Goal: Task Accomplishment & Management: Manage account settings

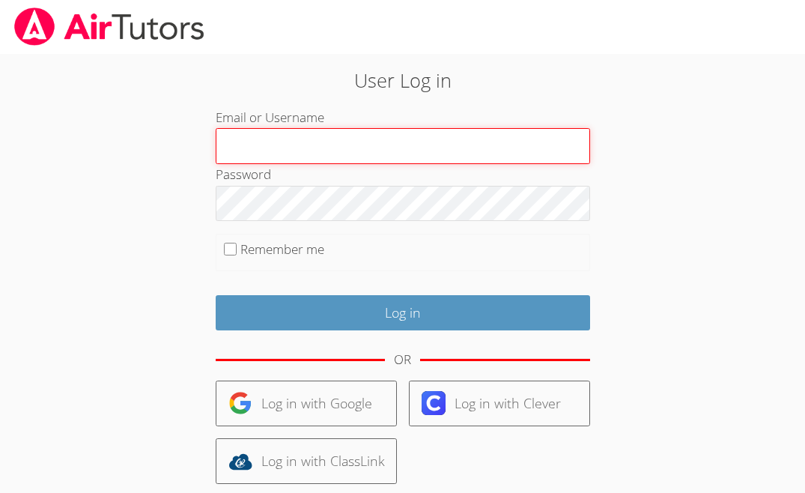
click at [363, 136] on input "Email or Username" at bounding box center [403, 146] width 374 height 36
type input "ctutoring778@gmail.com"
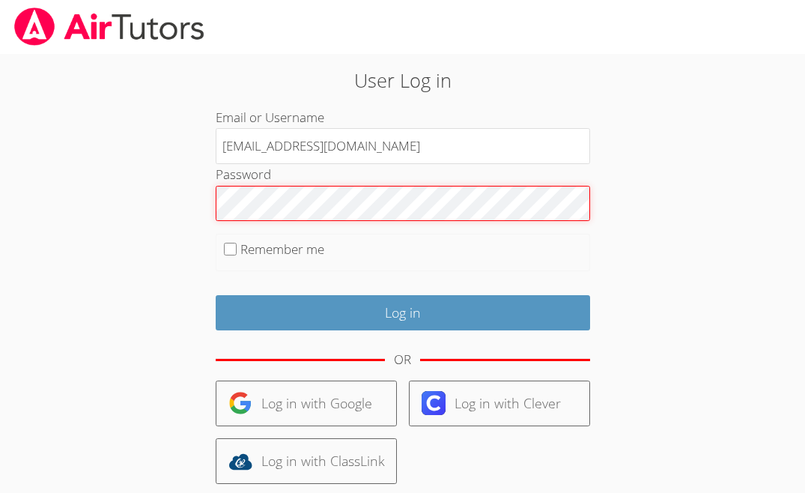
click at [216, 295] on input "Log in" at bounding box center [403, 312] width 374 height 35
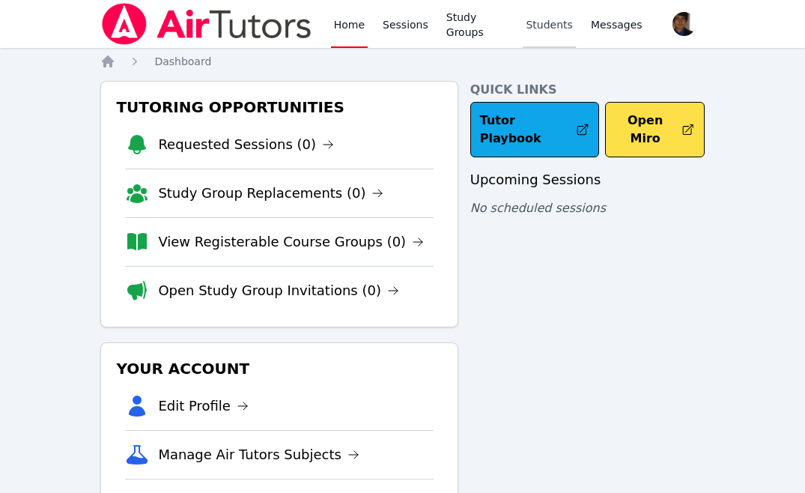
click at [543, 30] on link "Students" at bounding box center [549, 24] width 52 height 48
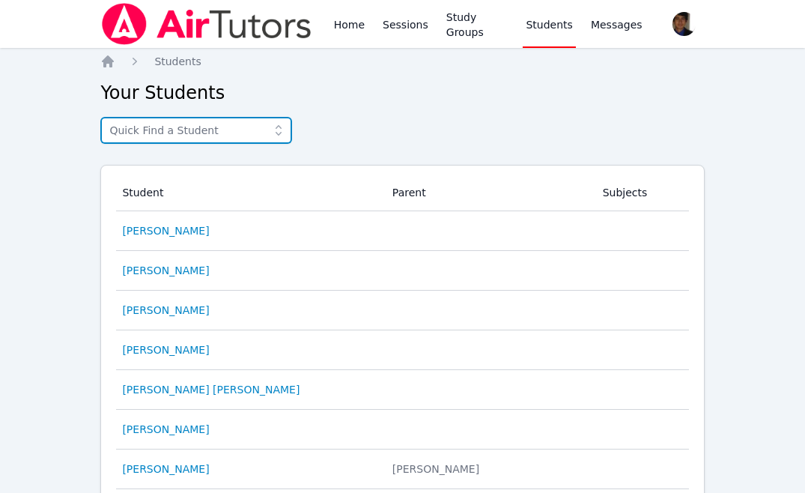
click at [252, 132] on input "text" at bounding box center [196, 130] width 192 height 27
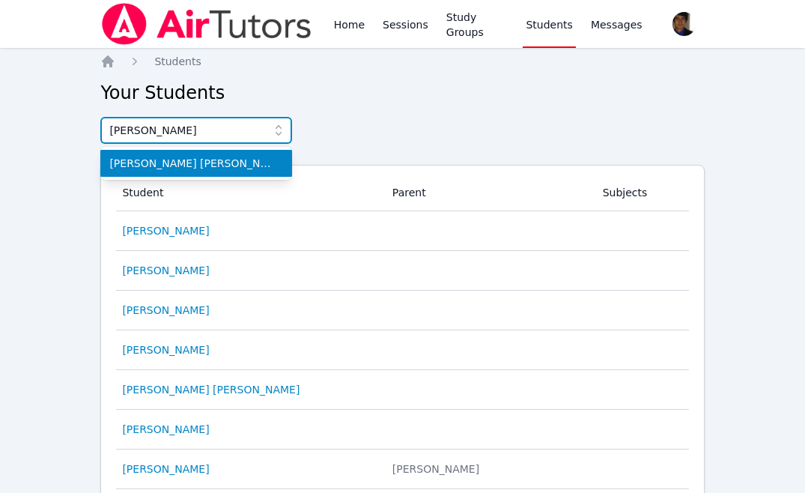
type input "eblin"
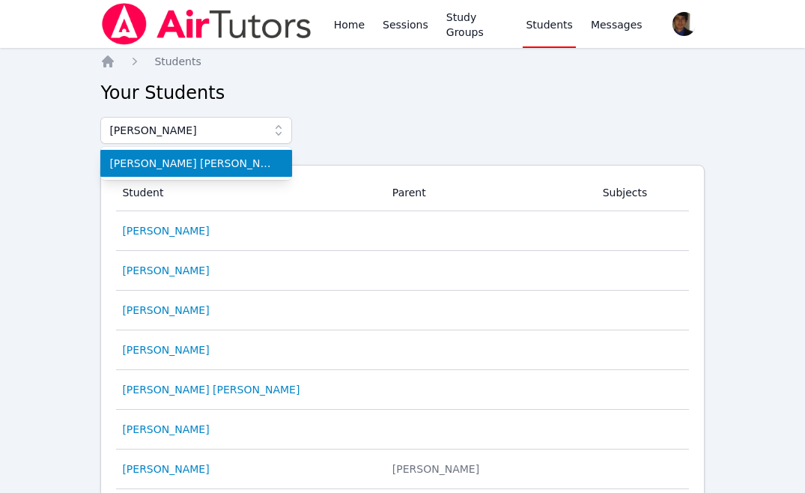
click at [231, 163] on span "Eblin David Lopez Ramirez" at bounding box center [196, 163] width 174 height 15
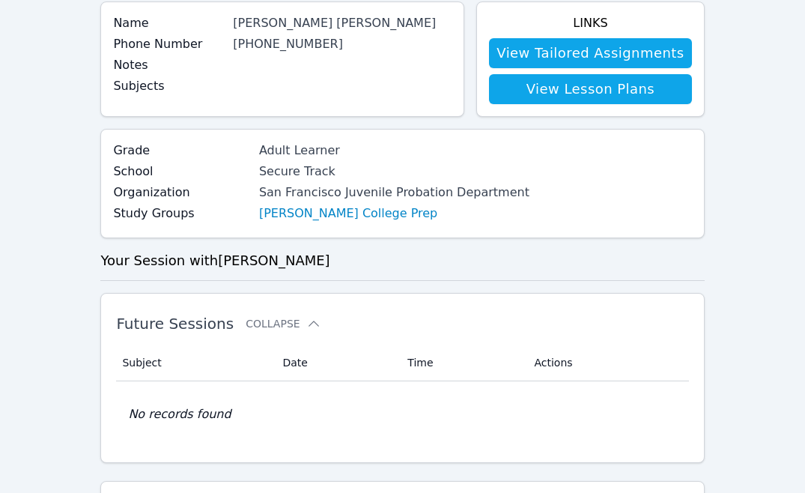
scroll to position [199, 0]
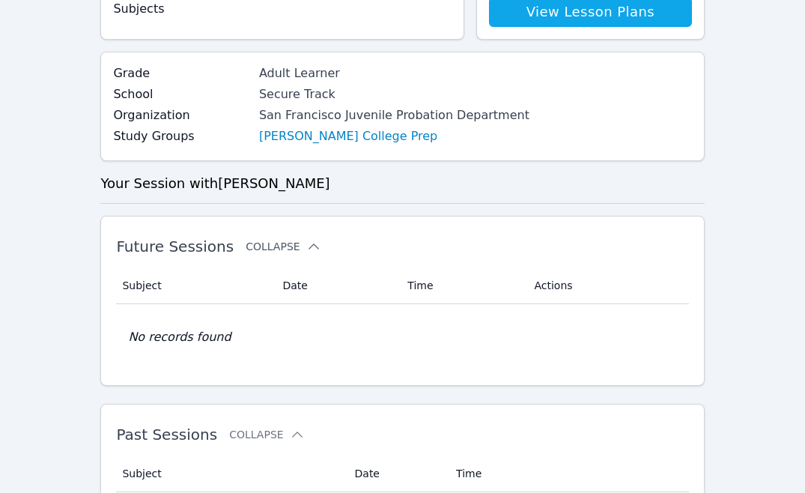
click at [294, 243] on button "Collapse" at bounding box center [283, 246] width 75 height 15
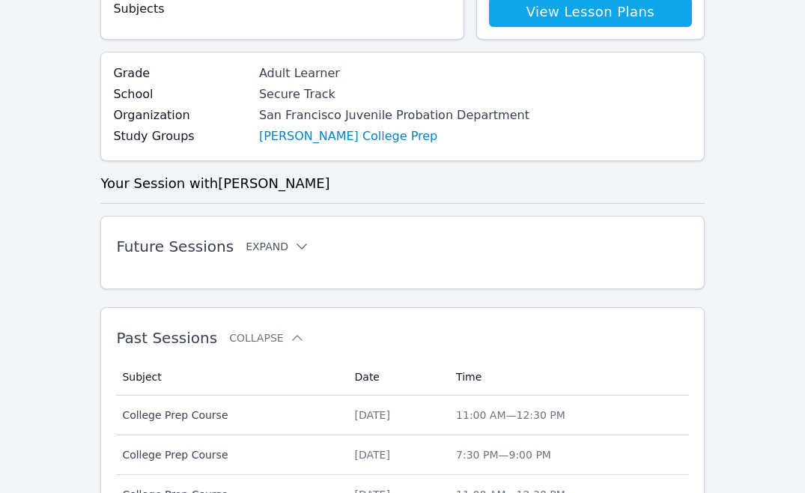
click at [294, 243] on icon at bounding box center [301, 246] width 15 height 15
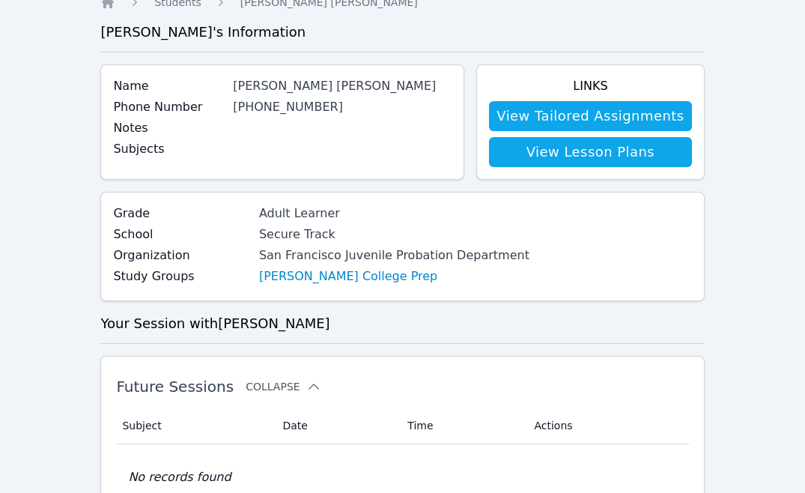
scroll to position [0, 0]
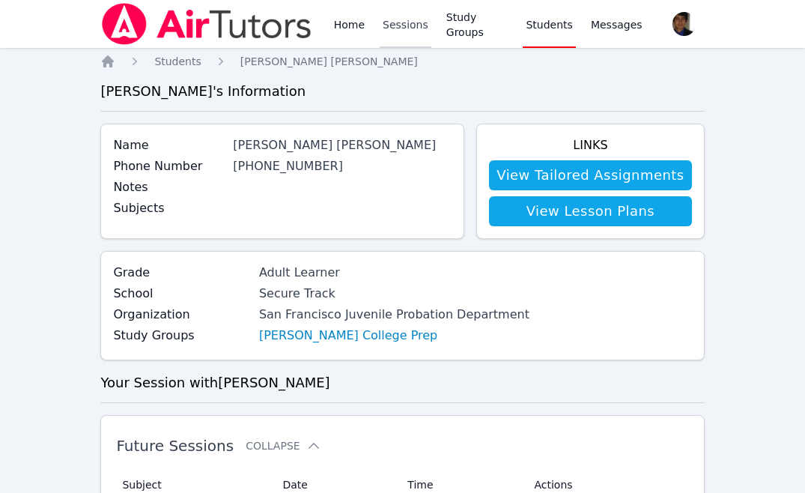
click at [407, 28] on link "Sessions" at bounding box center [406, 24] width 52 height 48
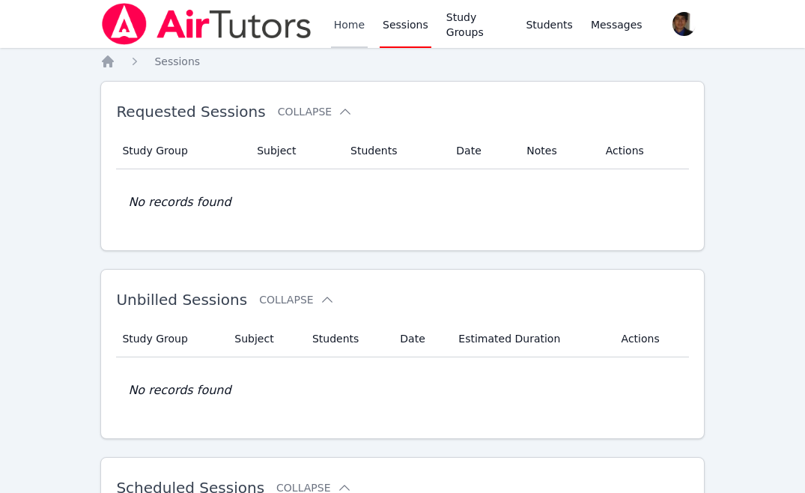
click at [350, 23] on link "Home" at bounding box center [349, 24] width 37 height 48
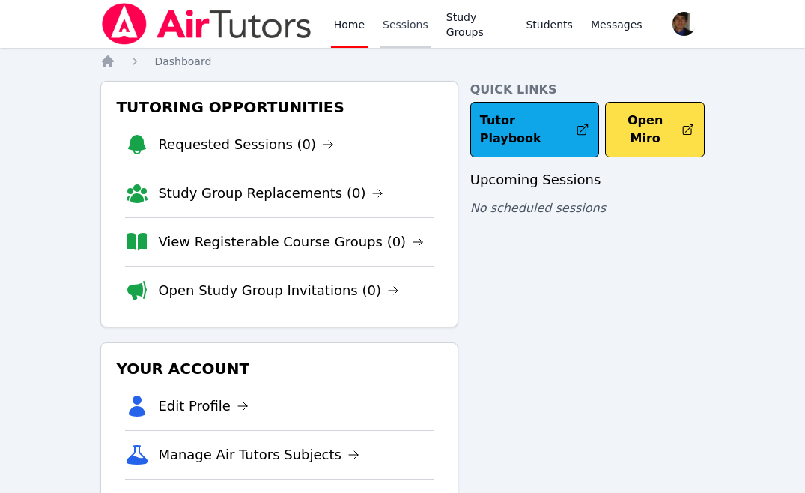
click at [387, 34] on link "Sessions" at bounding box center [406, 24] width 52 height 48
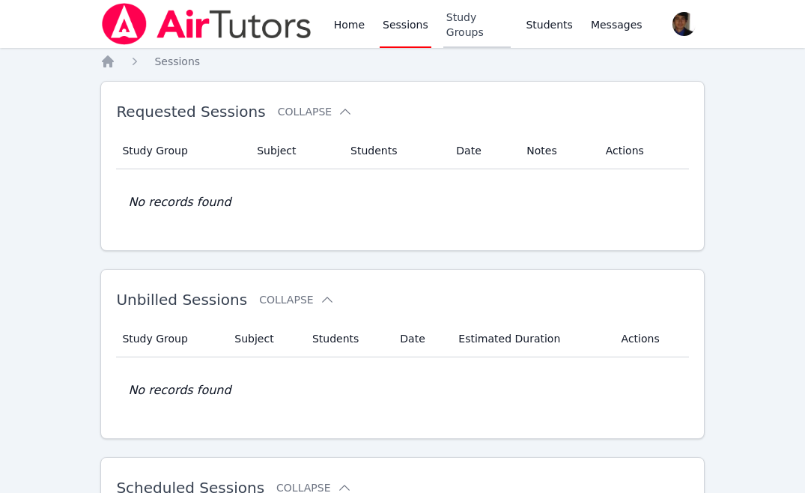
click at [451, 29] on link "Study Groups" at bounding box center [477, 24] width 68 height 48
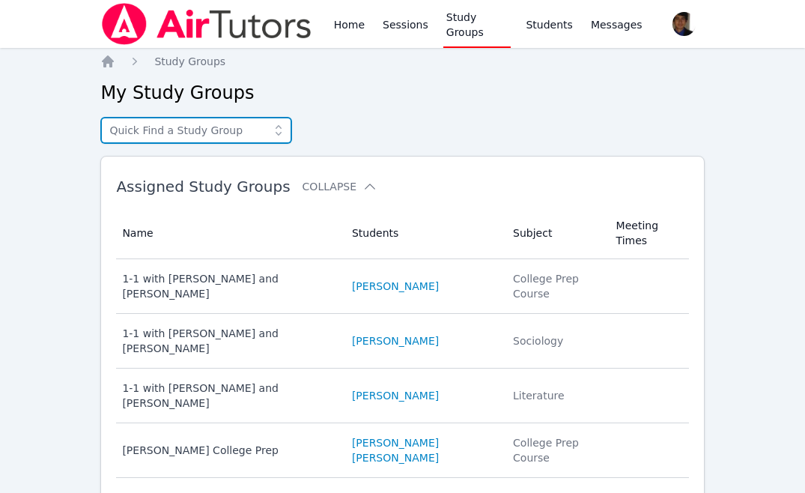
click at [226, 135] on input "text" at bounding box center [196, 130] width 192 height 27
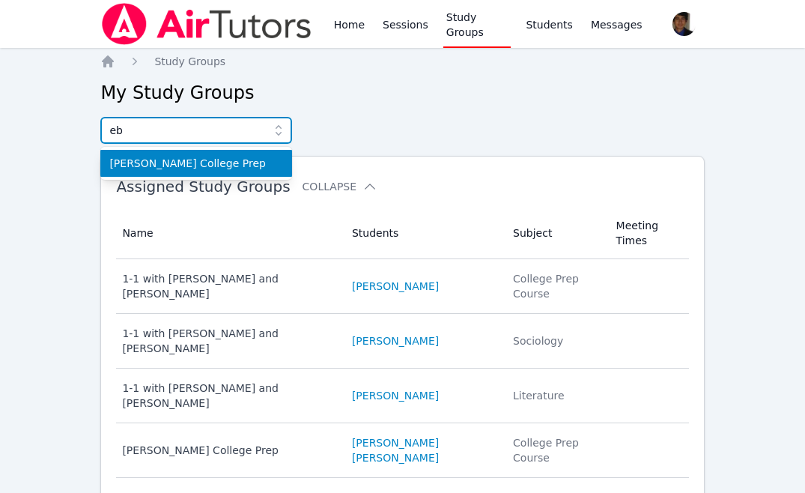
type input "eb"
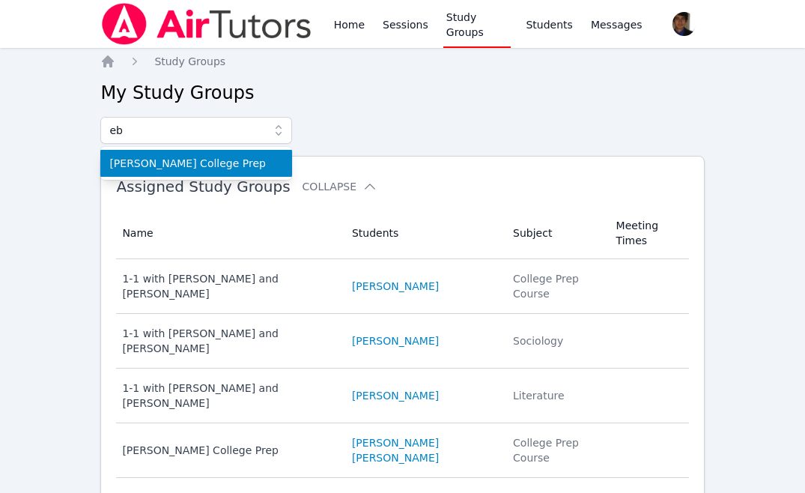
click at [213, 159] on span "Eblin Lopez College Prep" at bounding box center [196, 163] width 174 height 15
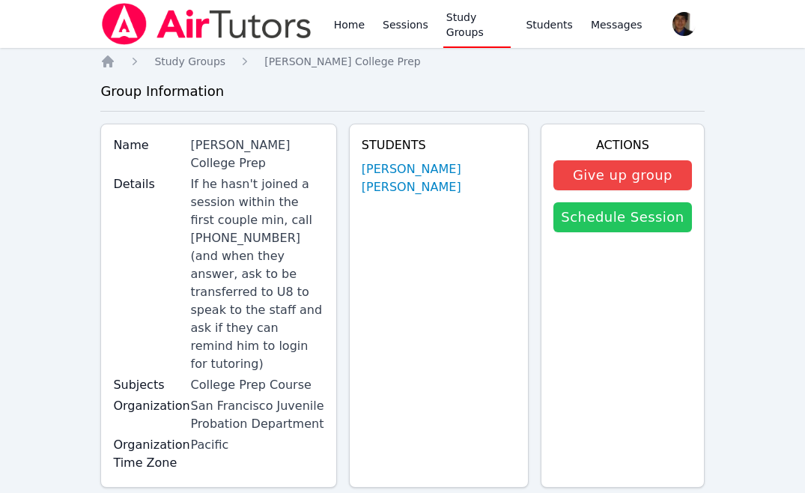
click at [625, 222] on link "Schedule Session" at bounding box center [622, 217] width 138 height 30
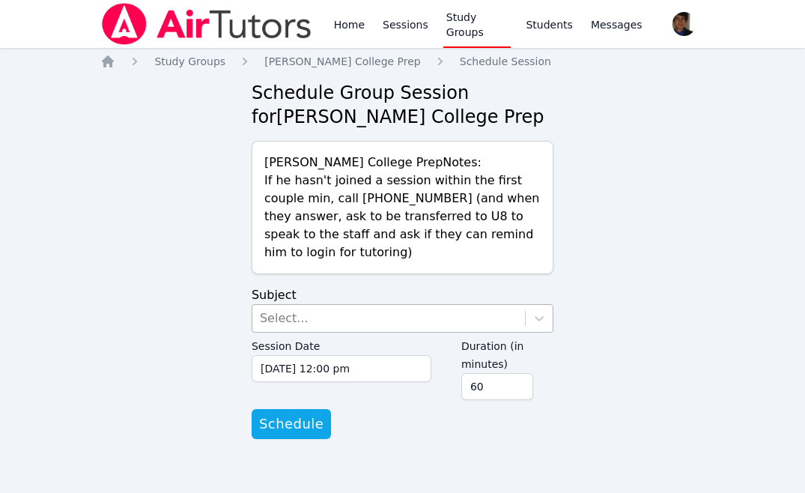
click at [485, 316] on div "Select..." at bounding box center [388, 318] width 272 height 27
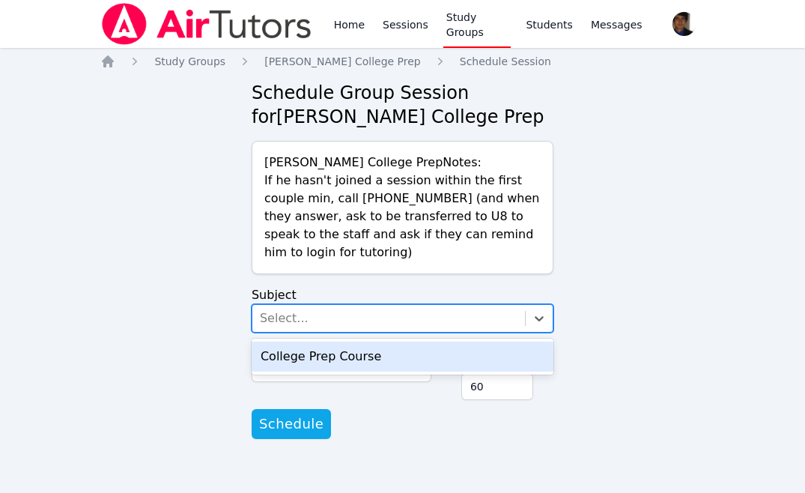
click at [443, 353] on div "College Prep Course" at bounding box center [403, 356] width 302 height 30
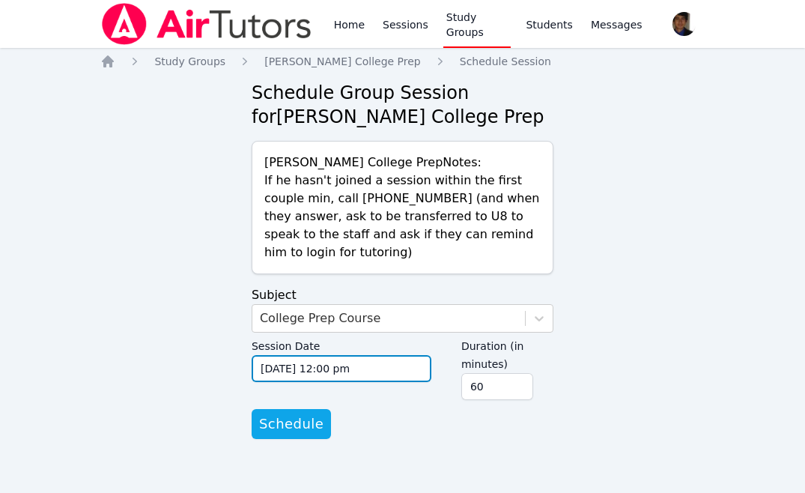
click at [397, 372] on input "08/18/2025 12:00 pm" at bounding box center [342, 368] width 180 height 27
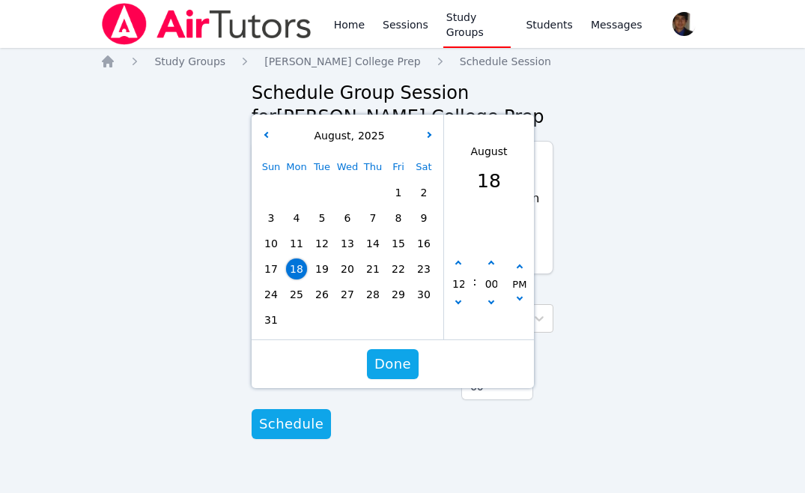
click at [293, 272] on span "18" at bounding box center [296, 268] width 21 height 21
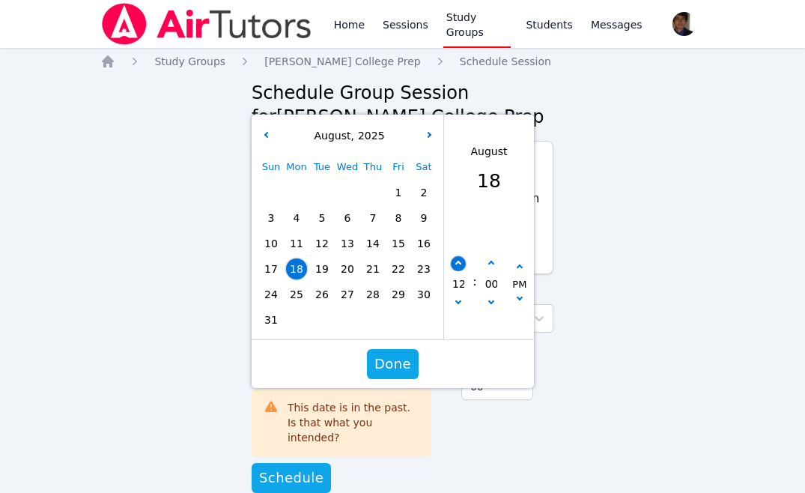
click at [457, 261] on icon "button" at bounding box center [458, 264] width 6 height 6
type input "08/18/2025 01:00 pm"
type input "01"
click at [457, 261] on icon "button" at bounding box center [458, 264] width 6 height 6
type input "08/18/2025 02:00 pm"
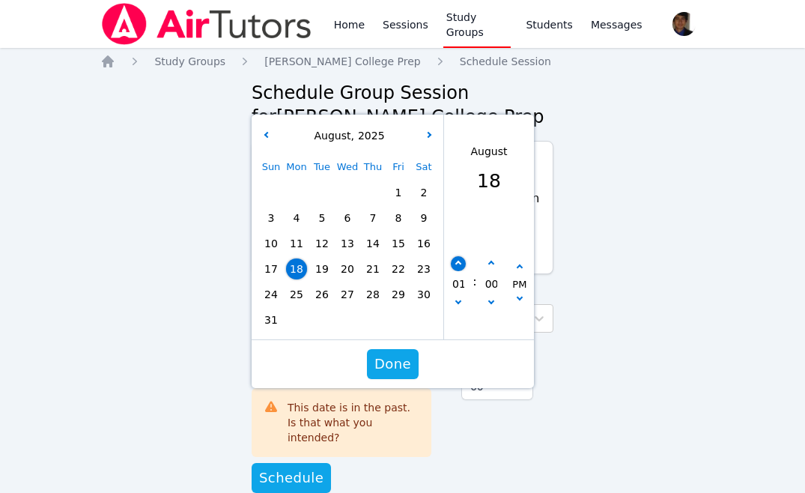
type input "02"
click at [457, 261] on icon "button" at bounding box center [458, 264] width 6 height 6
type input "08/18/2025 03:00 pm"
type input "03"
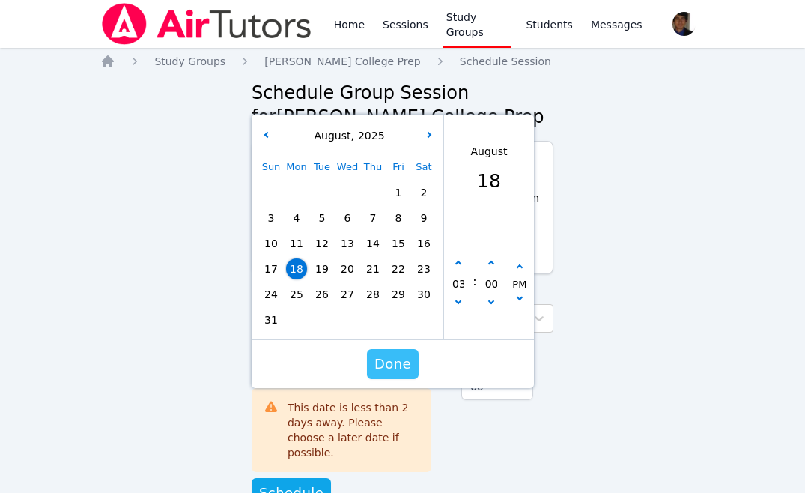
click at [400, 368] on span "Done" at bounding box center [392, 363] width 37 height 21
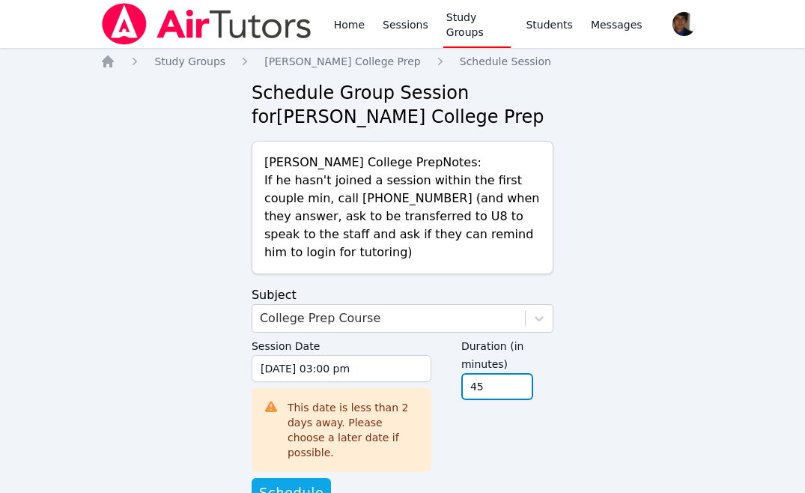
click at [515, 387] on input "45" at bounding box center [497, 386] width 72 height 27
type input "30"
click at [515, 387] on input "30" at bounding box center [497, 386] width 72 height 27
click at [582, 368] on div "Home Study Groups Eblin Lopez College Prep Schedule Session Schedule Group Sess…" at bounding box center [401, 296] width 603 height 484
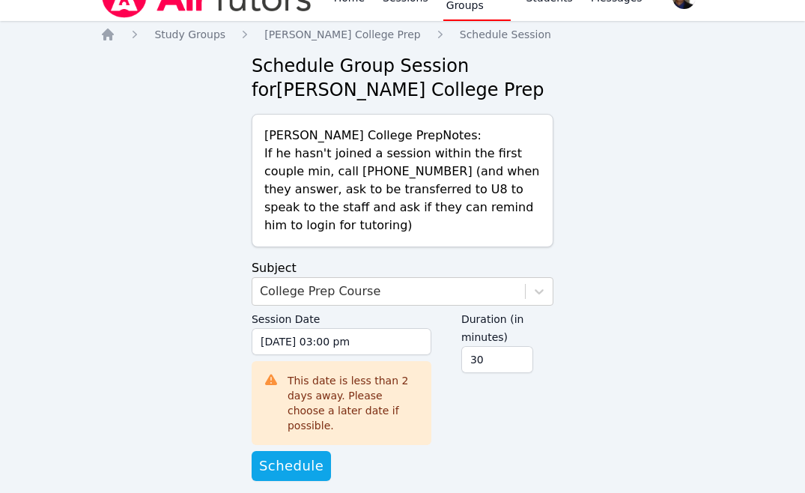
scroll to position [30, 0]
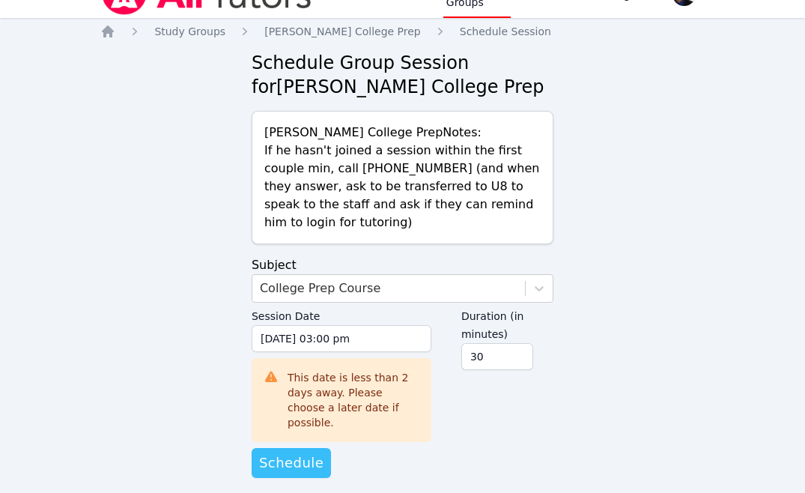
click at [295, 452] on span "Schedule" at bounding box center [291, 462] width 64 height 21
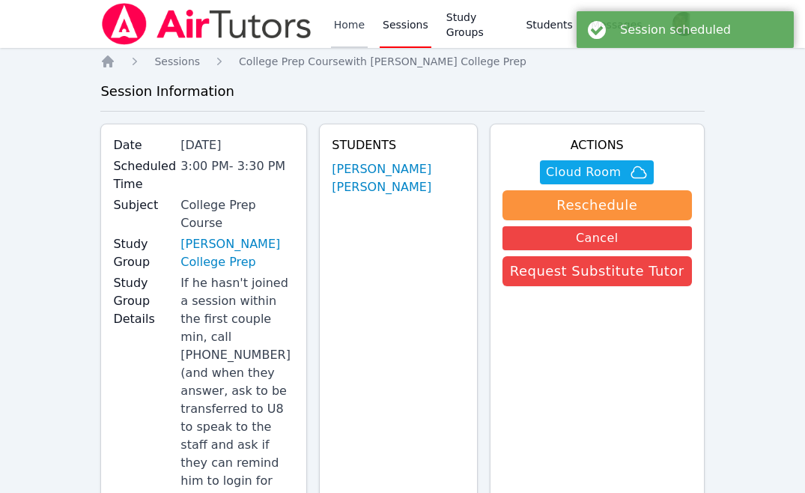
click at [349, 18] on link "Home" at bounding box center [349, 24] width 37 height 48
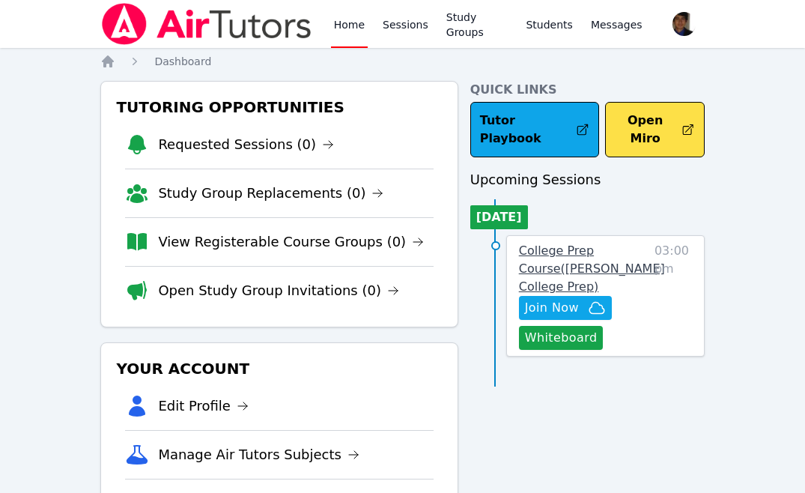
click at [571, 252] on span "College Prep Course ( Eblin Lopez College Prep )" at bounding box center [592, 268] width 146 height 50
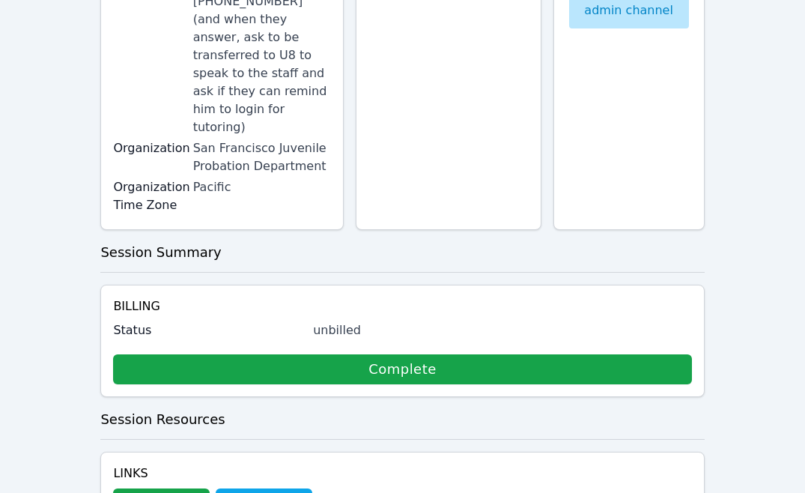
scroll to position [326, 0]
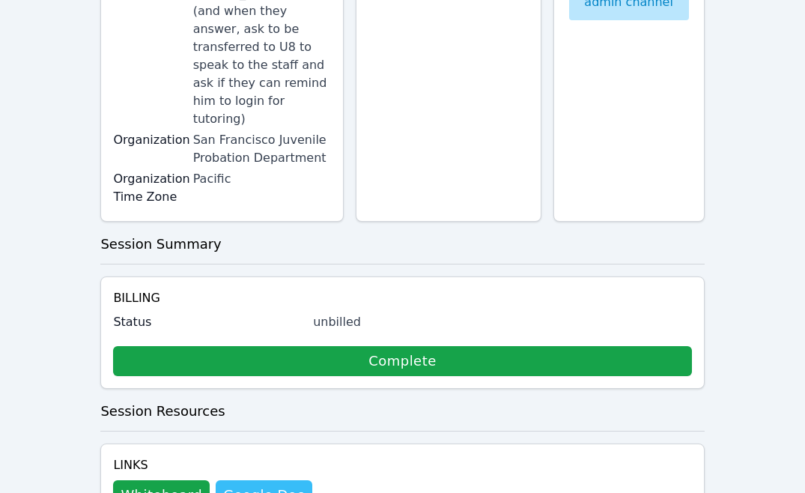
click at [264, 480] on link "Google Doc" at bounding box center [264, 495] width 96 height 30
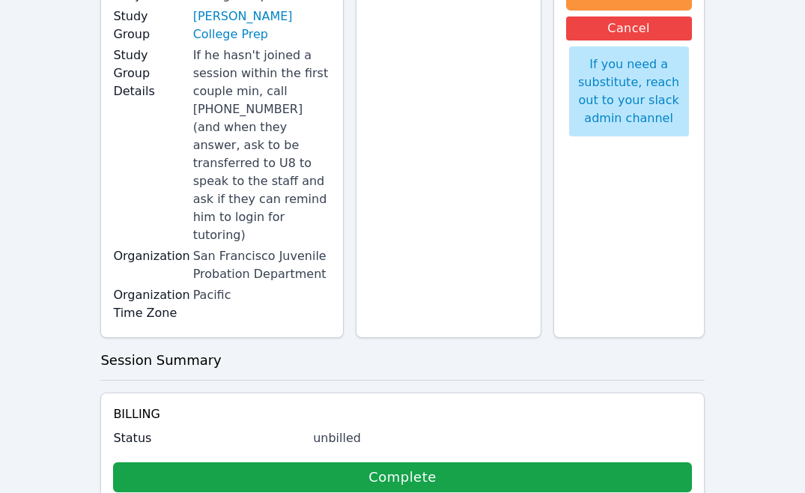
scroll to position [0, 0]
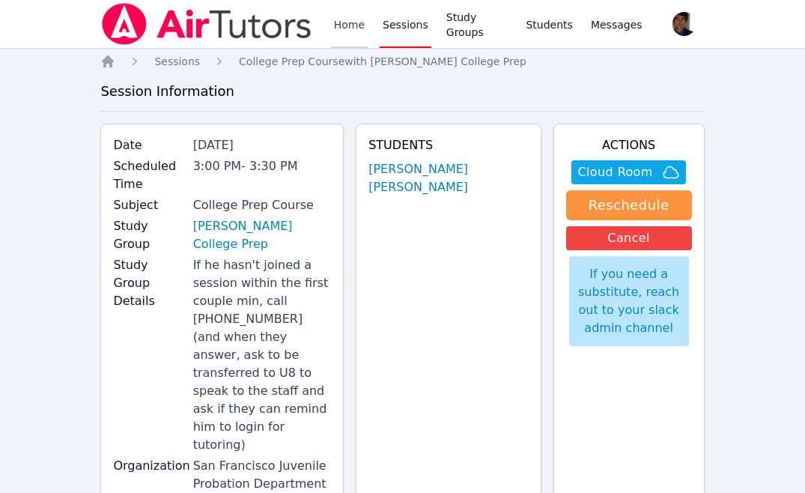
click at [335, 22] on link "Home" at bounding box center [349, 24] width 37 height 48
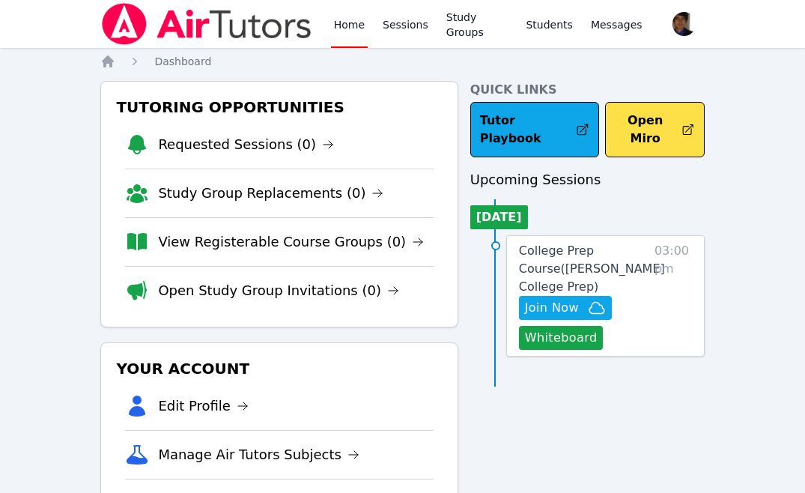
click at [750, 174] on div "Home Sessions Study Groups Students Messages Open user menu Carlos Flores Open …" at bounding box center [402, 309] width 805 height 618
click at [588, 299] on icon "button" at bounding box center [597, 308] width 18 height 18
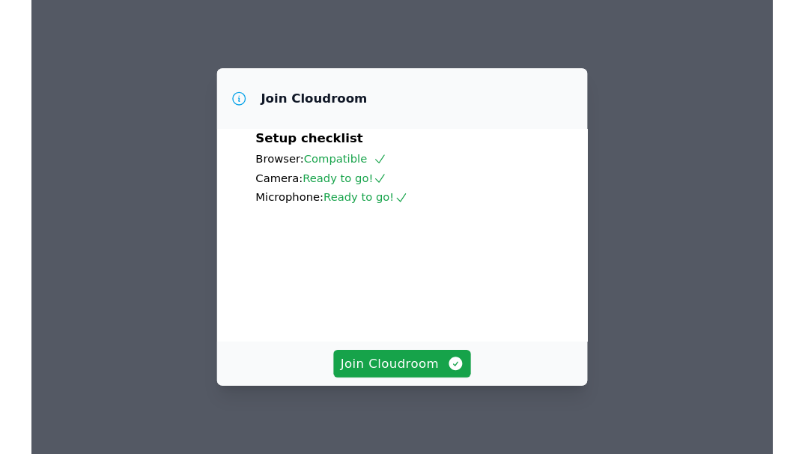
scroll to position [79, 0]
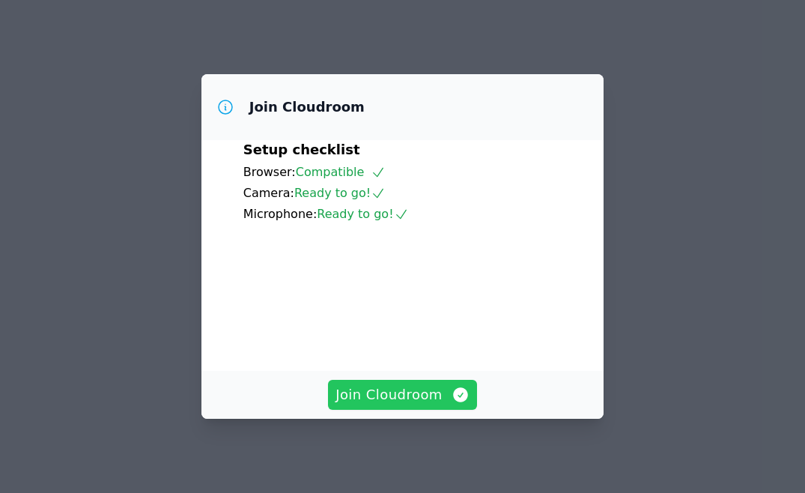
click at [443, 392] on span "Join Cloudroom" at bounding box center [402, 394] width 134 height 21
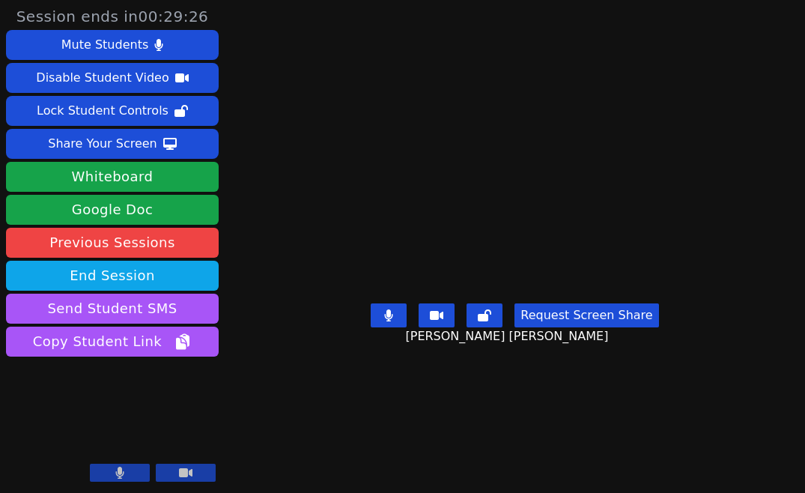
click at [138, 471] on button at bounding box center [120, 472] width 60 height 18
click at [138, 472] on button at bounding box center [120, 472] width 60 height 18
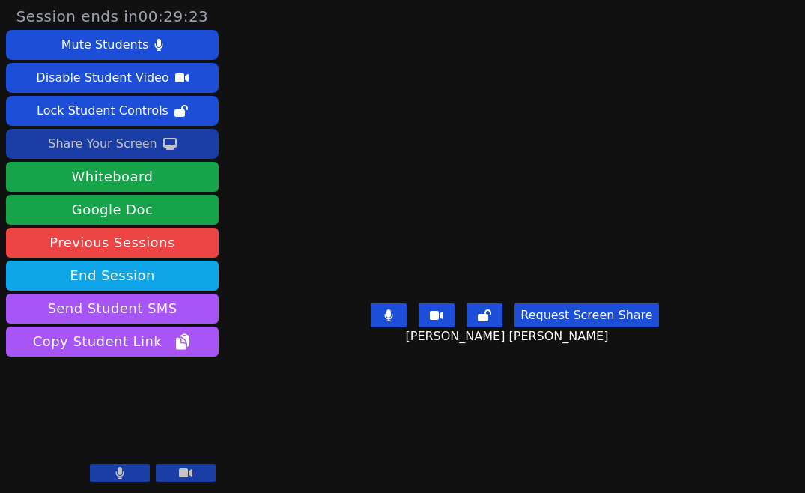
click at [176, 141] on button "Share Your Screen" at bounding box center [112, 144] width 213 height 30
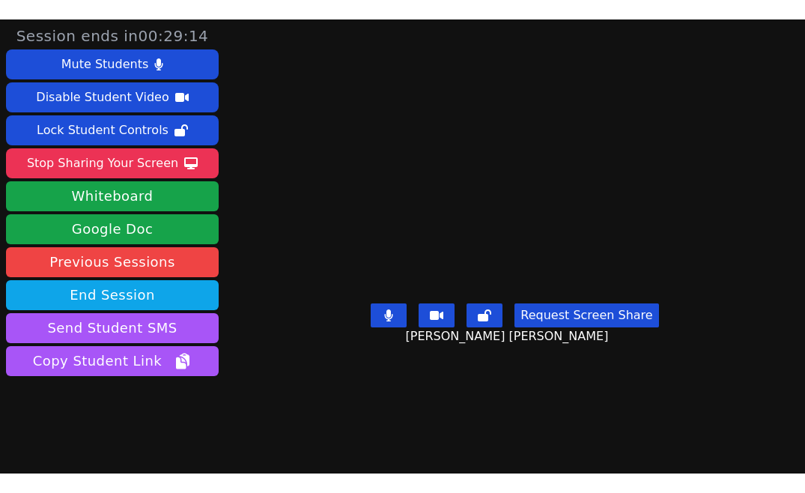
scroll to position [31, 0]
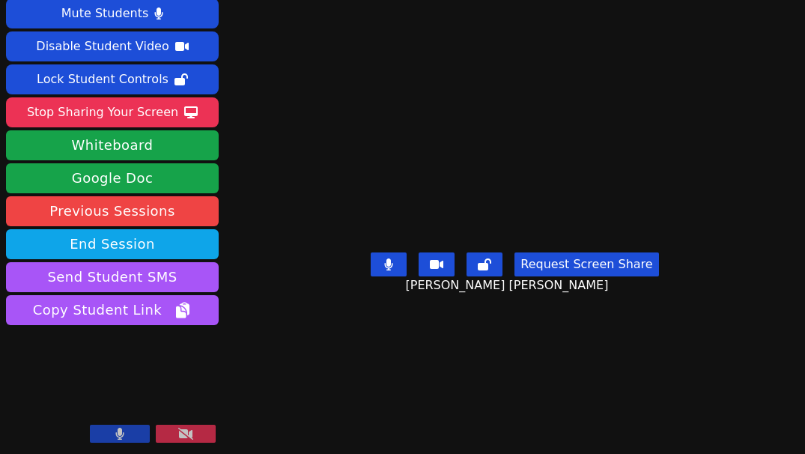
click at [134, 431] on button at bounding box center [120, 433] width 60 height 18
click at [127, 432] on button at bounding box center [120, 433] width 60 height 18
click at [130, 430] on button at bounding box center [120, 433] width 60 height 18
click at [121, 430] on icon at bounding box center [120, 433] width 8 height 12
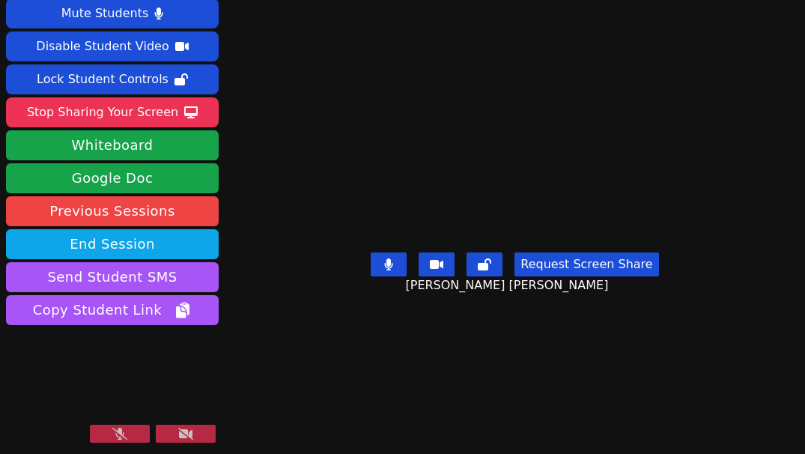
click at [121, 436] on icon at bounding box center [119, 433] width 15 height 12
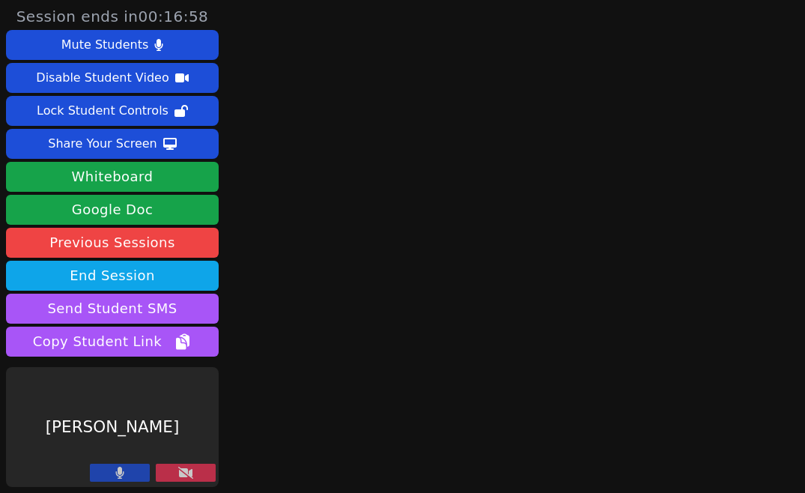
scroll to position [0, 0]
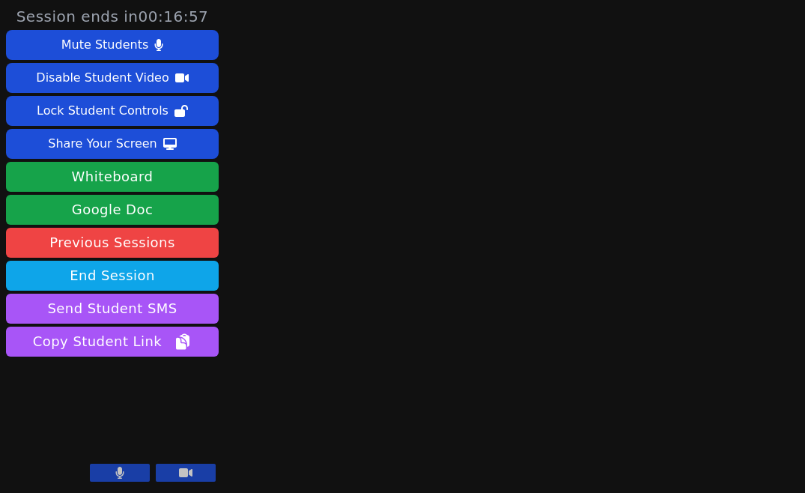
click at [128, 467] on button at bounding box center [120, 472] width 60 height 18
click at [192, 469] on button at bounding box center [186, 472] width 60 height 18
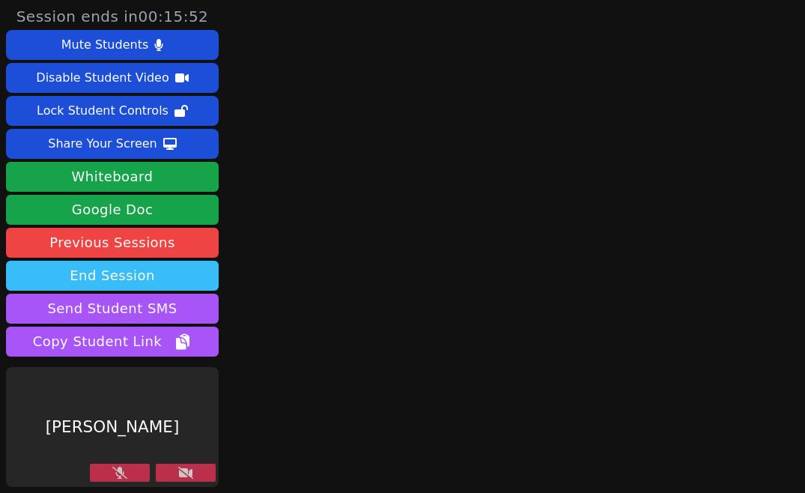
click at [168, 272] on button "End Session" at bounding box center [112, 276] width 213 height 30
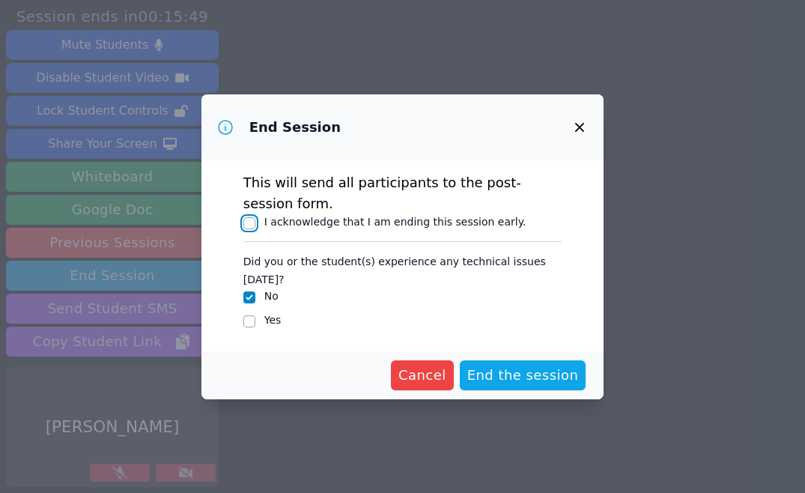
click at [249, 228] on input "I acknowledge that I am ending this session early." at bounding box center [249, 223] width 12 height 12
checkbox input "true"
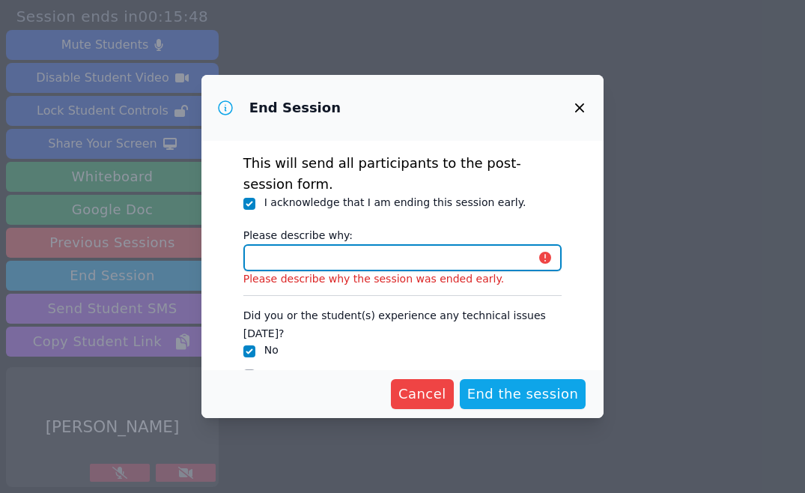
click at [313, 261] on input "Please describe why:" at bounding box center [402, 257] width 319 height 27
type input "Student requested to finish this session early"
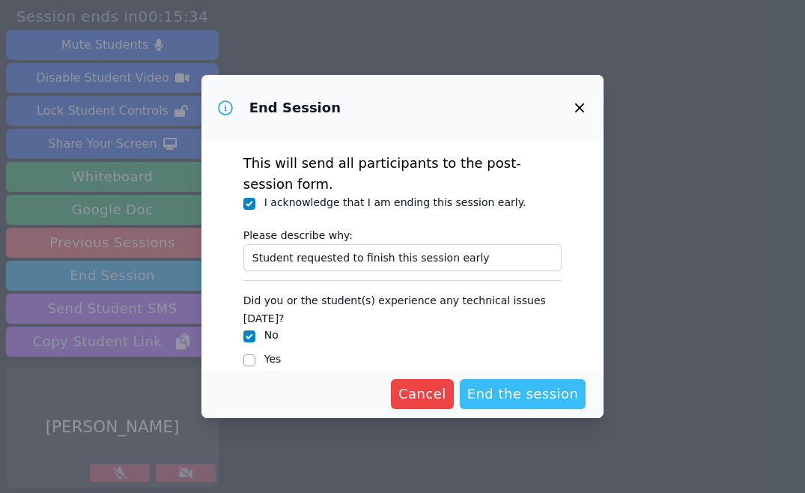
click at [518, 386] on span "End the session" at bounding box center [523, 393] width 112 height 21
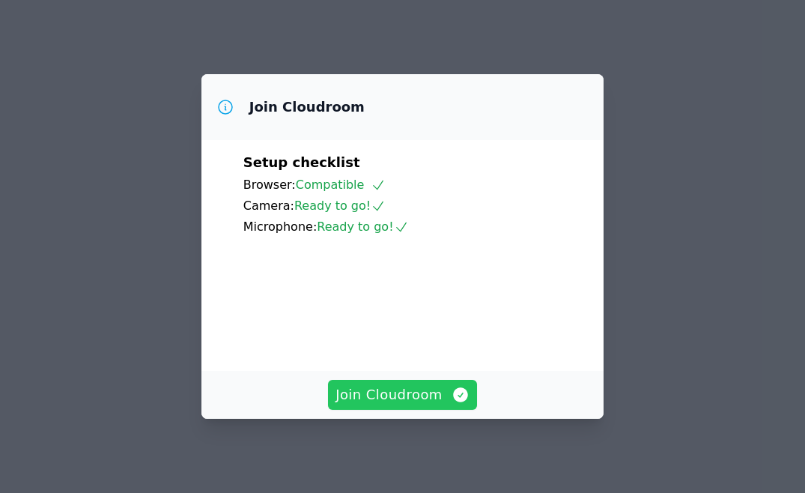
click at [413, 389] on span "Join Cloudroom" at bounding box center [402, 394] width 134 height 21
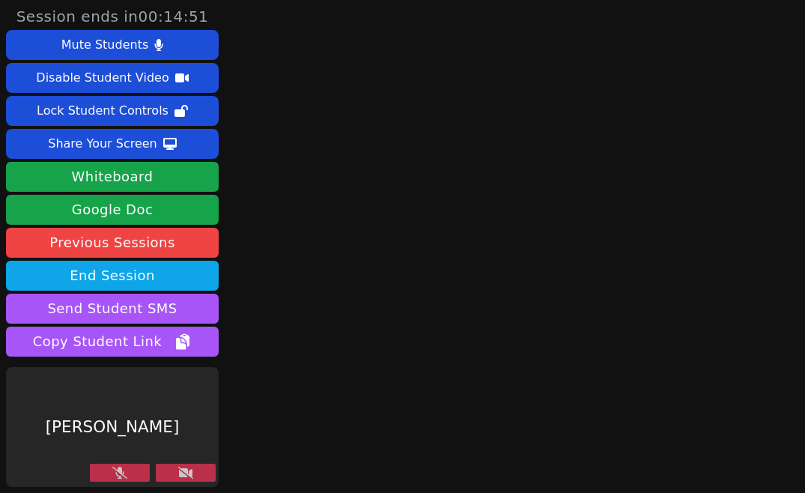
click at [130, 476] on button at bounding box center [120, 472] width 60 height 18
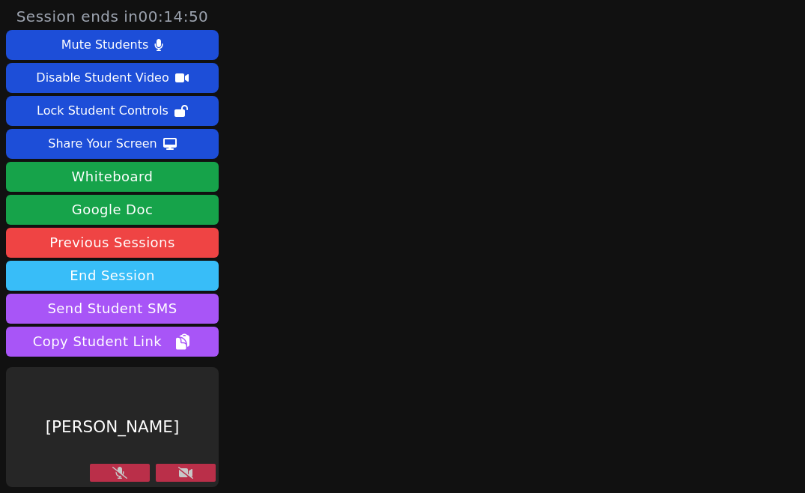
click at [165, 275] on button "End Session" at bounding box center [112, 276] width 213 height 30
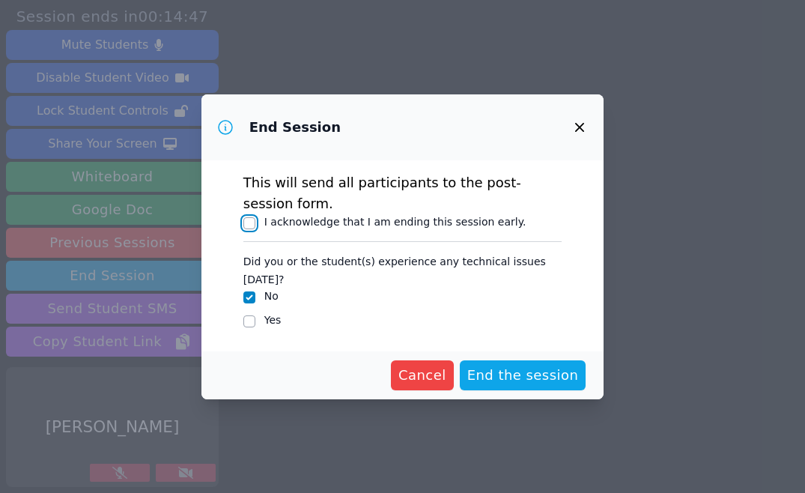
click at [250, 229] on input "I acknowledge that I am ending this session early." at bounding box center [249, 223] width 12 height 12
checkbox input "true"
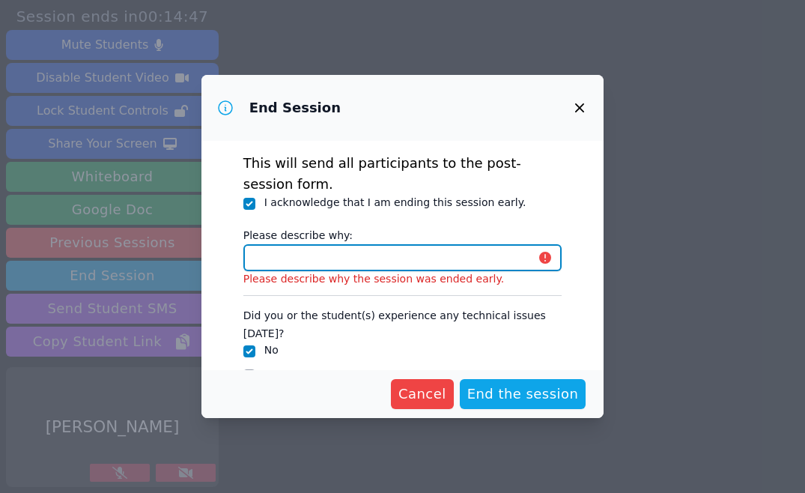
click at [295, 251] on input "Please describe why:" at bounding box center [402, 257] width 319 height 27
type input "Student requested to finish this session early"
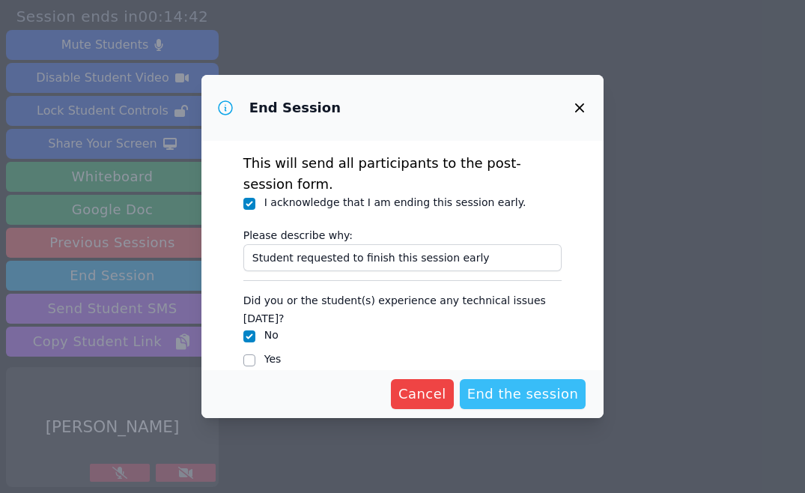
click at [537, 403] on span "End the session" at bounding box center [523, 393] width 112 height 21
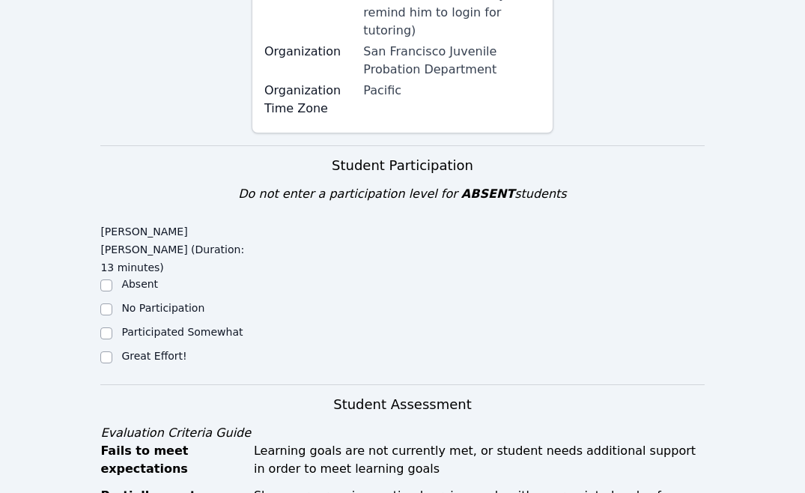
scroll to position [431, 0]
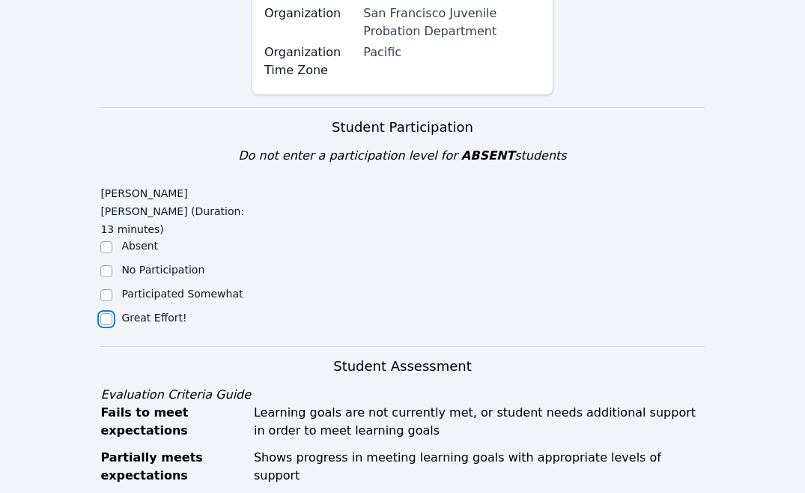
click at [104, 313] on input "Great Effort!" at bounding box center [106, 319] width 12 height 12
checkbox input "true"
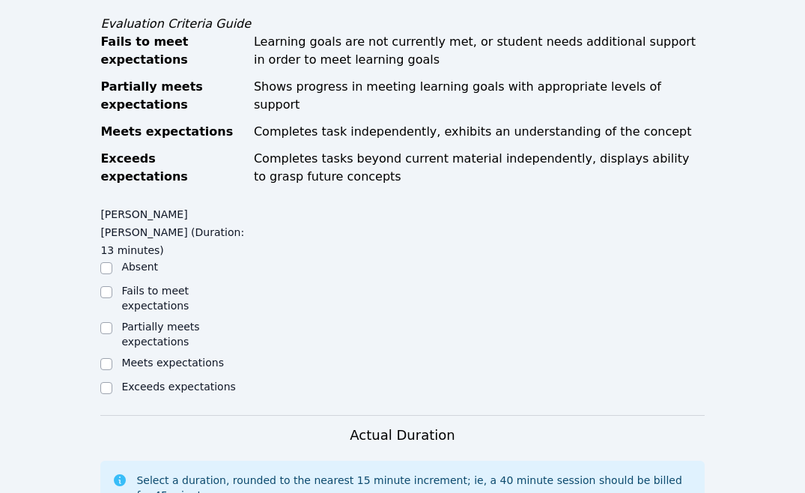
scroll to position [805, 0]
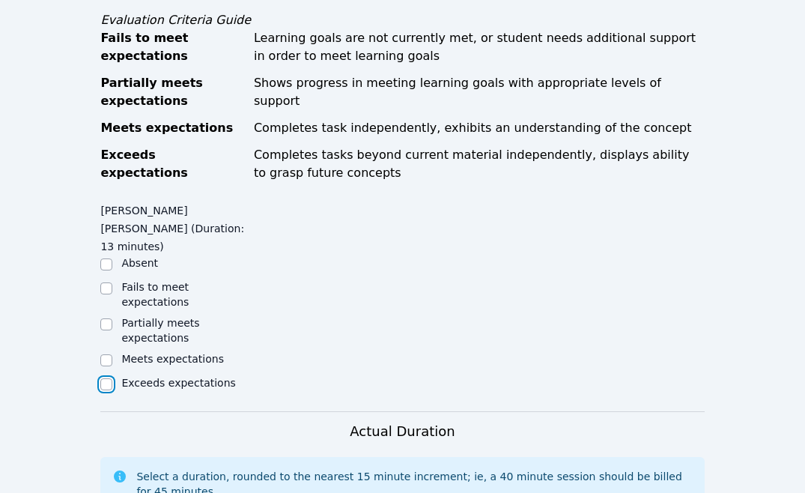
click at [106, 378] on input "Exceeds expectations" at bounding box center [106, 384] width 12 height 12
checkbox input "true"
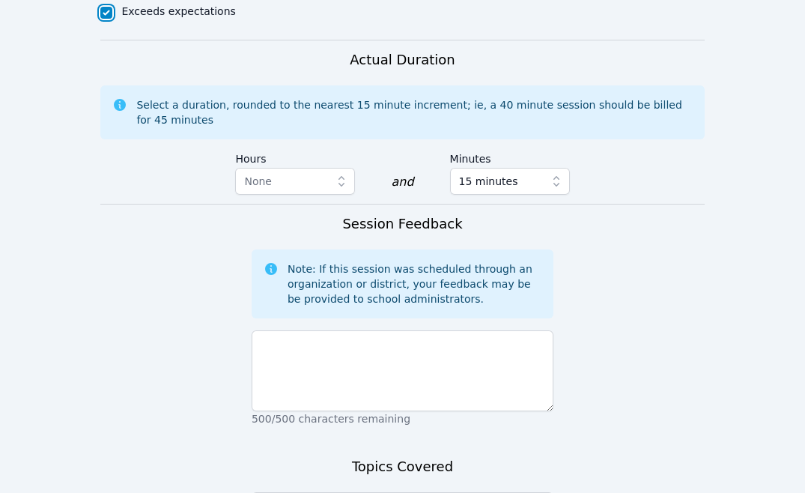
scroll to position [1178, 0]
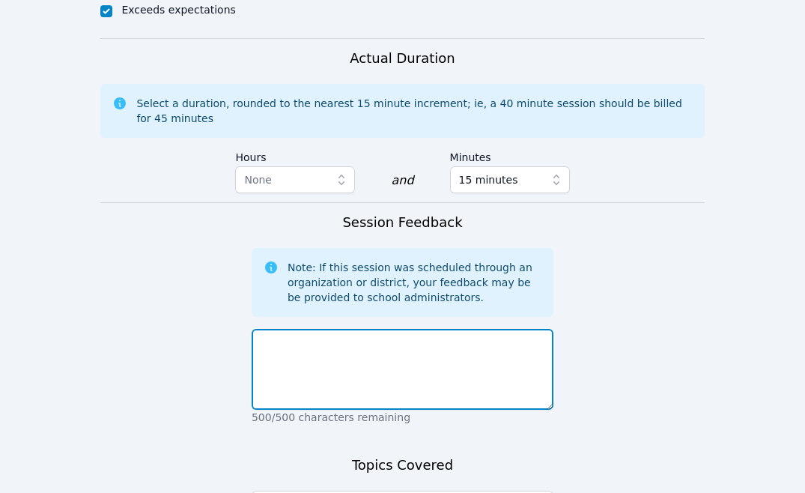
click at [412, 329] on textarea at bounding box center [403, 369] width 302 height 81
paste textarea "Went well! Eblin updated me about his new courses for the fall."
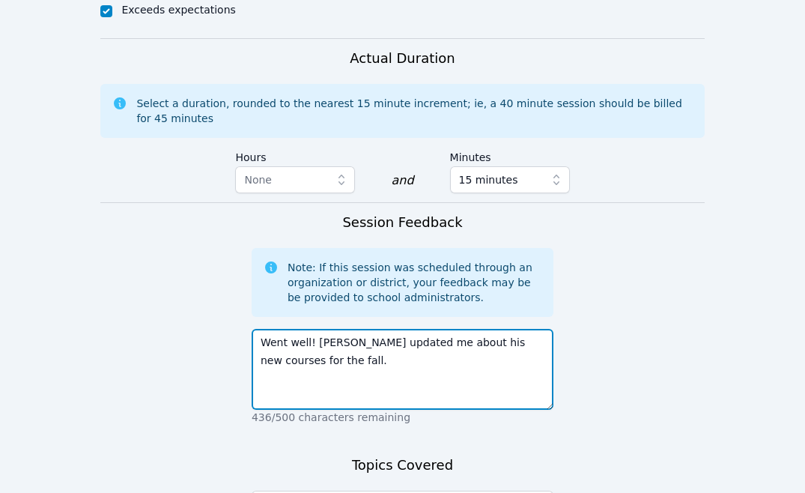
type textarea "Went well! Eblin updated me about his new courses for the fall."
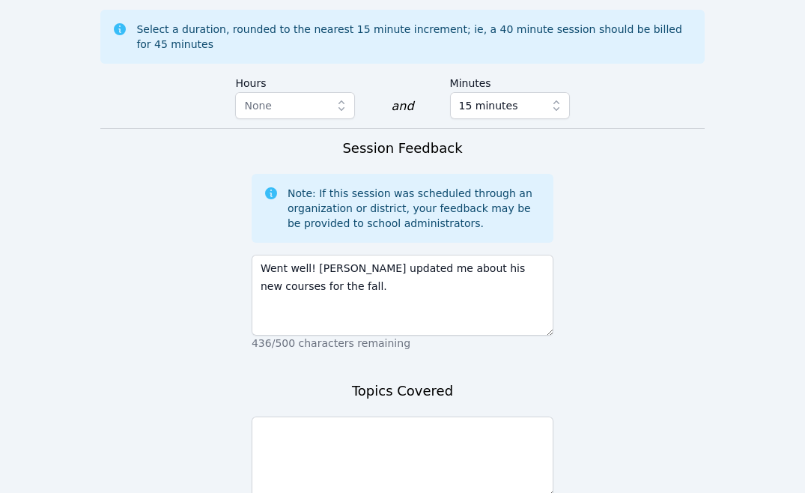
scroll to position [1270, 0]
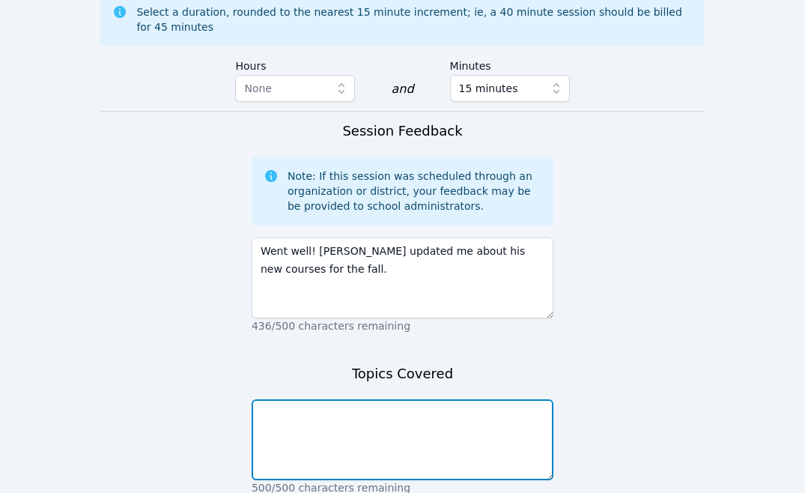
click at [293, 399] on textarea at bounding box center [403, 439] width 302 height 81
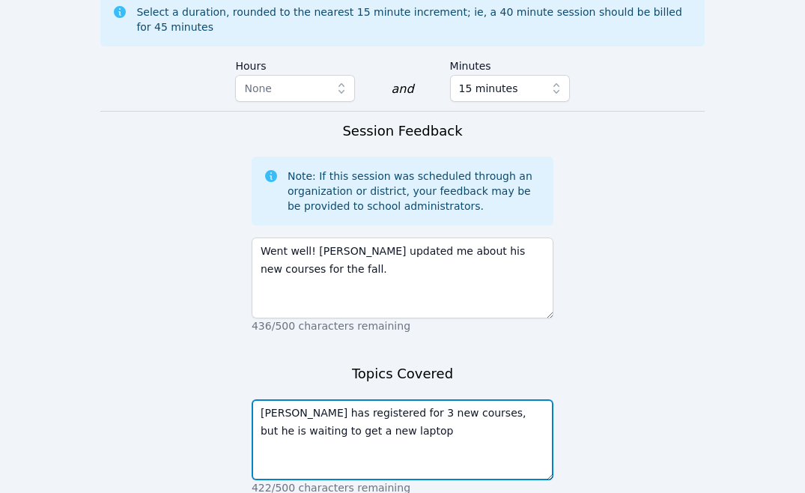
drag, startPoint x: 362, startPoint y: 331, endPoint x: 445, endPoint y: 315, distance: 85.3
click at [445, 399] on textarea "Eblin has registered for 3 new courses, but he is waiting to get a new laptop" at bounding box center [403, 439] width 302 height 81
drag, startPoint x: 395, startPoint y: 333, endPoint x: 343, endPoint y: 333, distance: 52.4
click at [518, 399] on textarea "Eblin has registered for 3 new courses. We will resume tutoring once he can acc…" at bounding box center [403, 439] width 302 height 81
click at [296, 399] on textarea "Eblin has registered for 3 new courses. We will resume tutoring once he can acc…" at bounding box center [403, 439] width 302 height 81
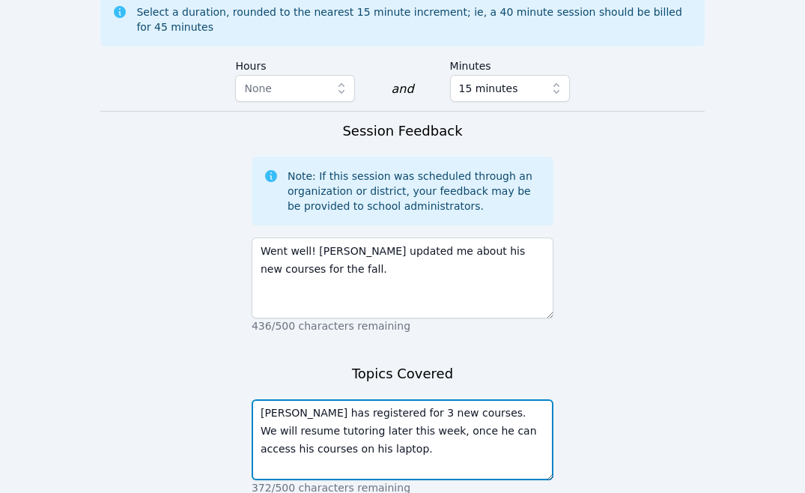
type textarea "Eblin has registered for 3 new courses. We will resume tutoring later this week…"
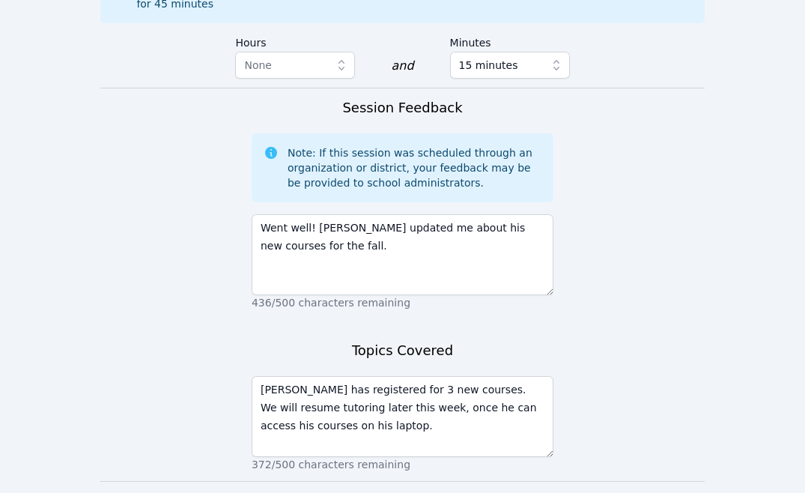
scroll to position [1294, 0]
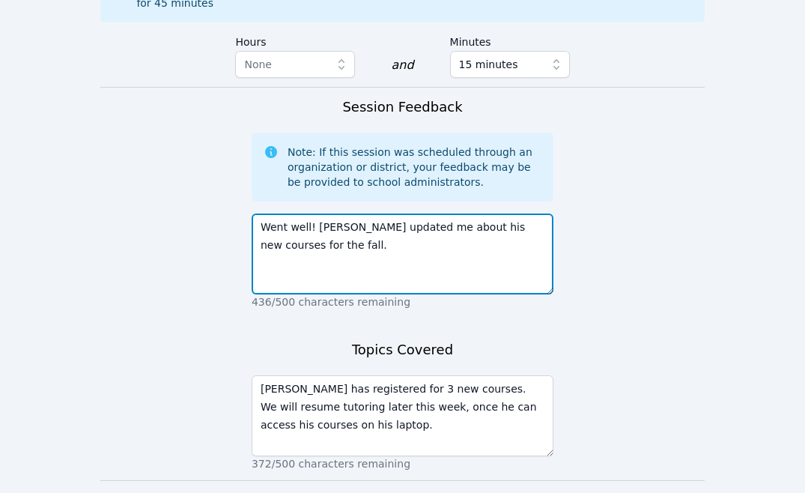
click at [284, 213] on textarea "Went well! Eblin updated me about his new courses for the fall." at bounding box center [403, 253] width 302 height 81
type textarea "Went well! Eblin updated me about his new courses for the fall semester."
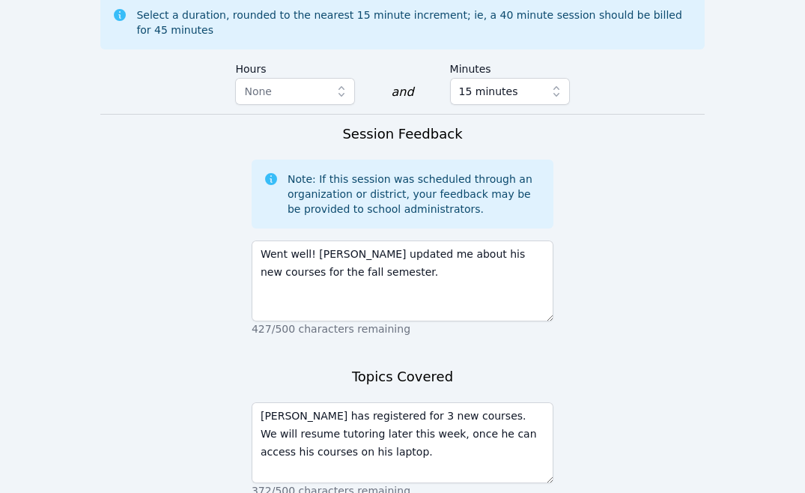
scroll to position [1264, 0]
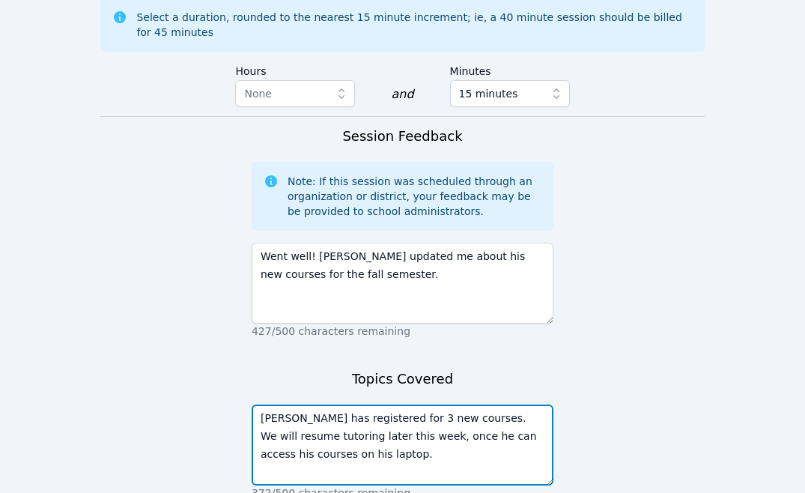
click at [293, 404] on textarea "Eblin has registered for 3 new courses. We will resume tutoring later this week…" at bounding box center [403, 444] width 302 height 81
type textarea "Eblin has registered for 3 new courses. We will resume tutoring later this week…"
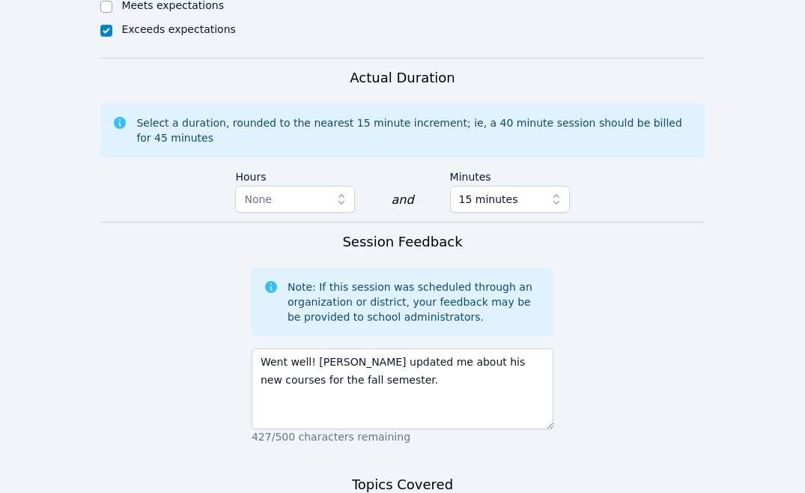
scroll to position [1294, 0]
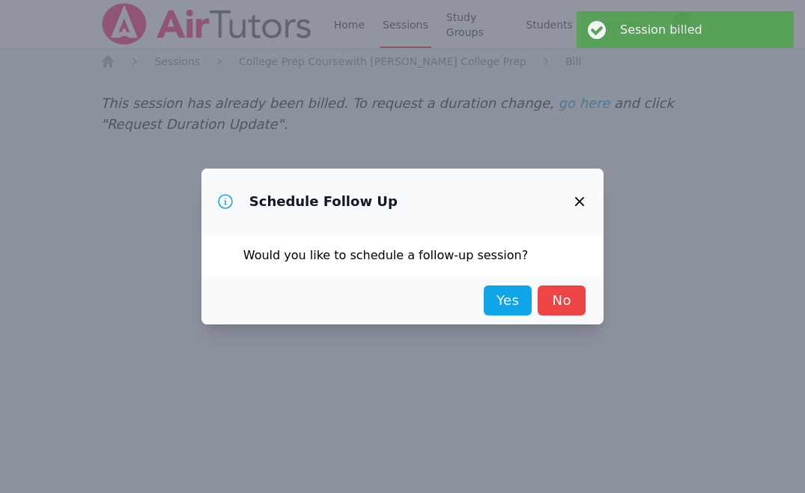
scroll to position [0, 0]
click at [561, 296] on link "No" at bounding box center [561, 300] width 48 height 30
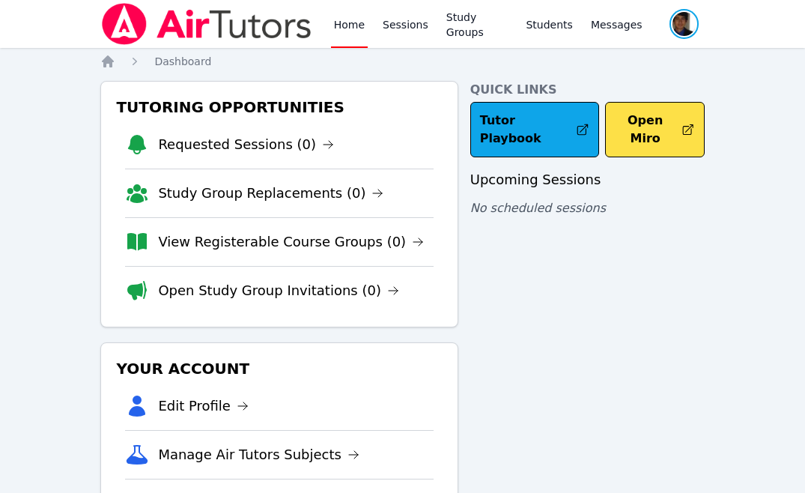
click at [685, 29] on span "button" at bounding box center [684, 23] width 32 height 33
click at [585, 80] on button "Logout" at bounding box center [624, 85] width 144 height 27
